Goal: Task Accomplishment & Management: Manage account settings

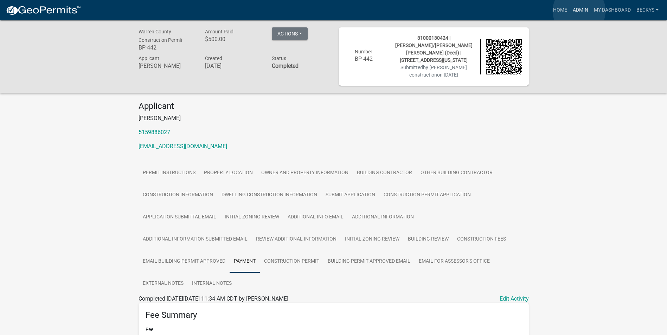
click at [579, 11] on link "Admin" at bounding box center [580, 10] width 21 height 13
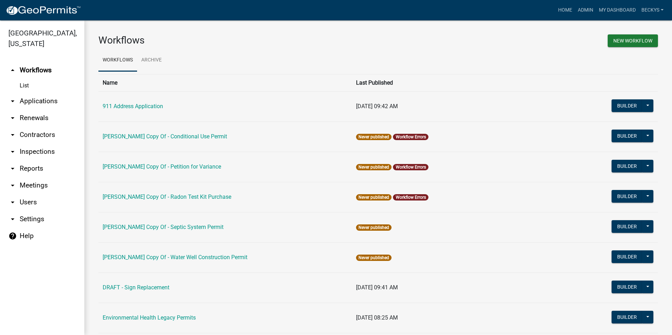
click at [27, 93] on link "arrow_drop_down Applications" at bounding box center [42, 101] width 84 height 17
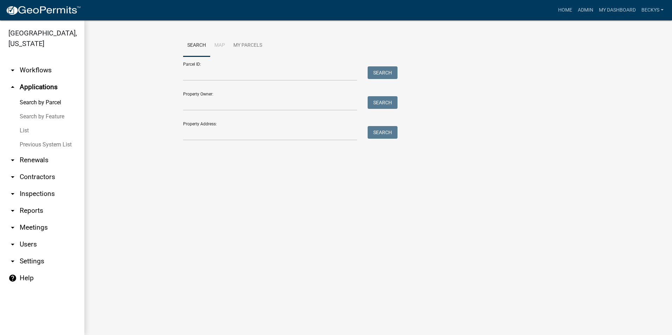
click at [26, 124] on link "List" at bounding box center [42, 131] width 84 height 14
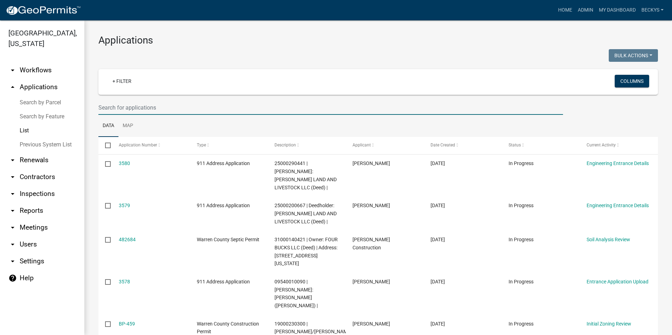
click at [101, 106] on input "text" at bounding box center [330, 108] width 465 height 14
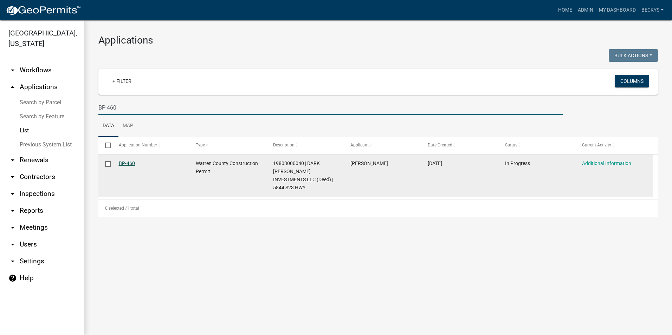
type input "BP-460"
click at [130, 162] on link "BP-460" at bounding box center [127, 164] width 16 height 6
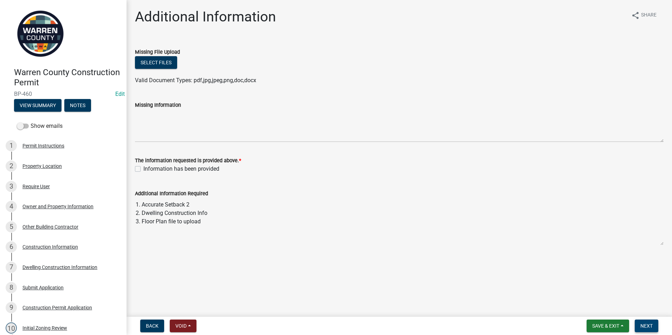
click at [644, 323] on span "Next" at bounding box center [647, 326] width 12 height 6
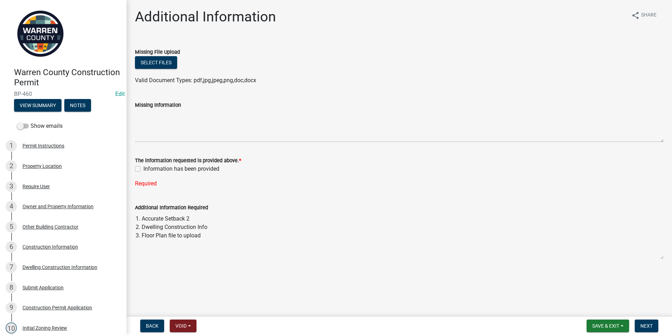
click at [143, 168] on label "Information has been provided" at bounding box center [181, 169] width 76 height 8
click at [143, 168] on input "Information has been provided" at bounding box center [145, 167] width 5 height 5
checkbox input "true"
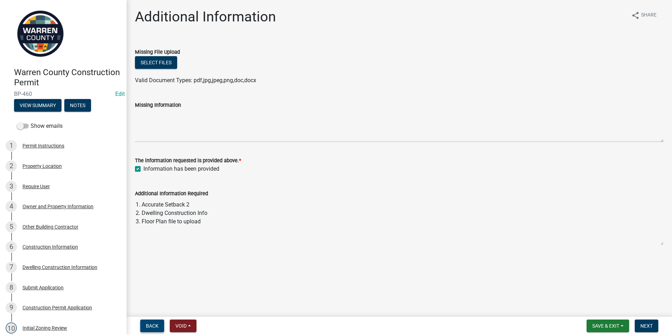
click at [152, 326] on span "Back" at bounding box center [152, 326] width 13 height 6
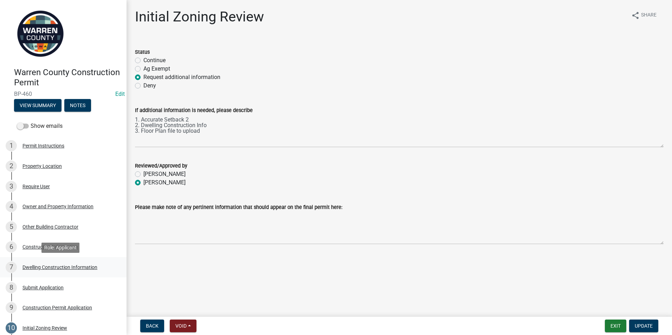
click at [47, 265] on div "Dwelling Construction Information" at bounding box center [60, 267] width 75 height 5
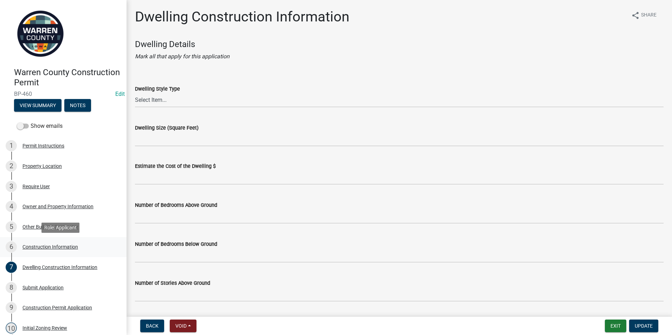
click at [43, 245] on div "Construction Information" at bounding box center [51, 247] width 56 height 5
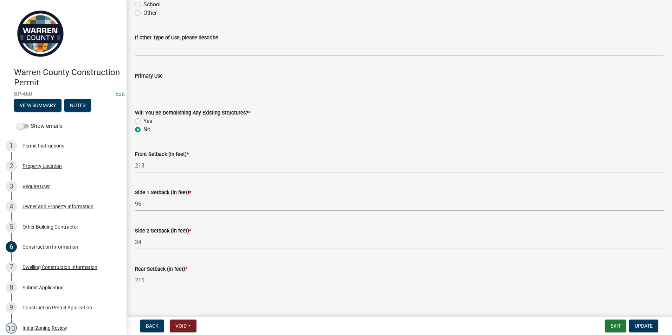
scroll to position [212, 0]
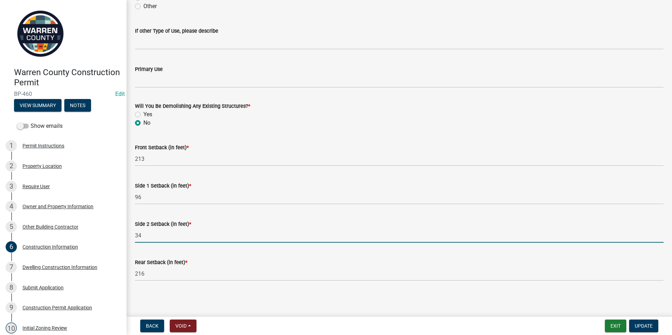
drag, startPoint x: 143, startPoint y: 235, endPoint x: 126, endPoint y: 235, distance: 17.2
click at [126, 235] on div "Warren County Construction Permit BP-460 Edit View Summary Notes Show emails 1 …" at bounding box center [336, 167] width 672 height 335
type input "25"
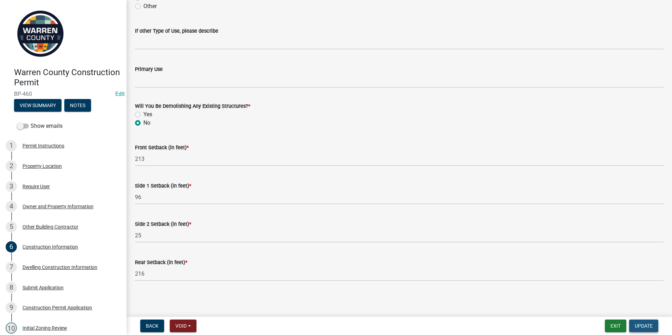
click at [646, 321] on button "Update" at bounding box center [643, 326] width 29 height 13
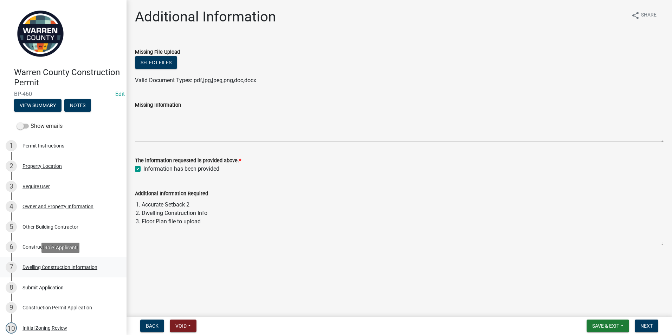
scroll to position [70, 0]
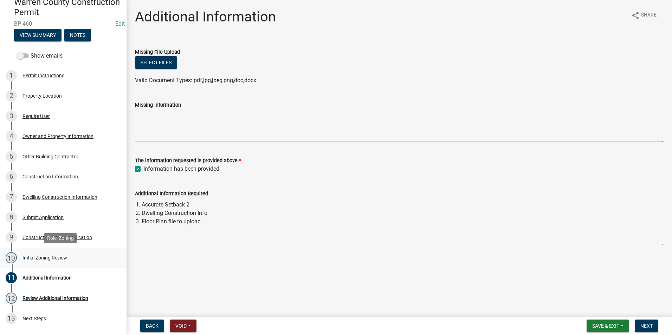
click at [46, 254] on div "10 Initial Zoning Review" at bounding box center [61, 257] width 110 height 11
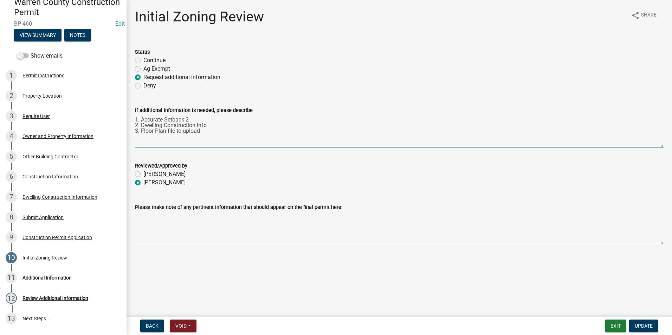
click at [152, 126] on textarea "1. Accurate Setback 2 2. Dwelling Construction Info 3. Floor Plan file to upload" at bounding box center [399, 131] width 529 height 33
drag, startPoint x: 207, startPoint y: 125, endPoint x: 134, endPoint y: 127, distance: 72.8
click at [134, 127] on div "If additional information is needed, please describe 1. Accurate Setback 2 2. D…" at bounding box center [399, 121] width 539 height 51
click at [60, 256] on div "Initial Zoning Review" at bounding box center [45, 258] width 45 height 5
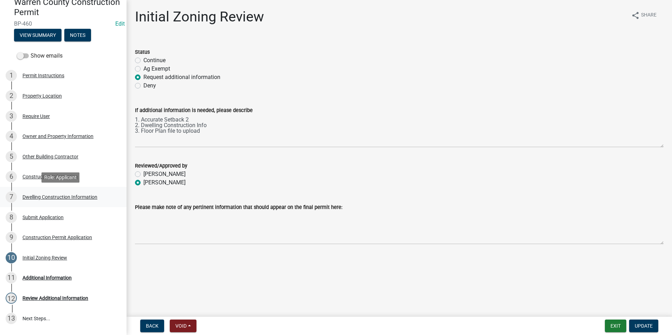
click at [60, 200] on div "7 Dwelling Construction Information" at bounding box center [61, 197] width 110 height 11
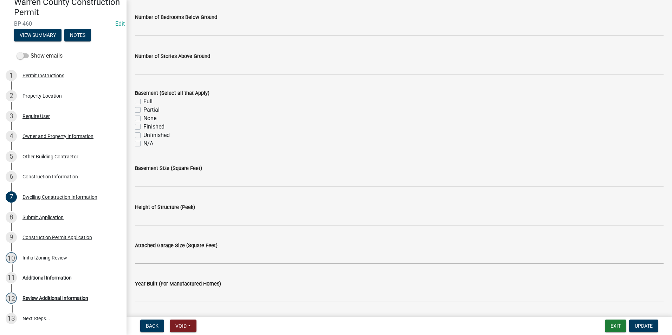
scroll to position [281, 0]
